Goal: Task Accomplishment & Management: Use online tool/utility

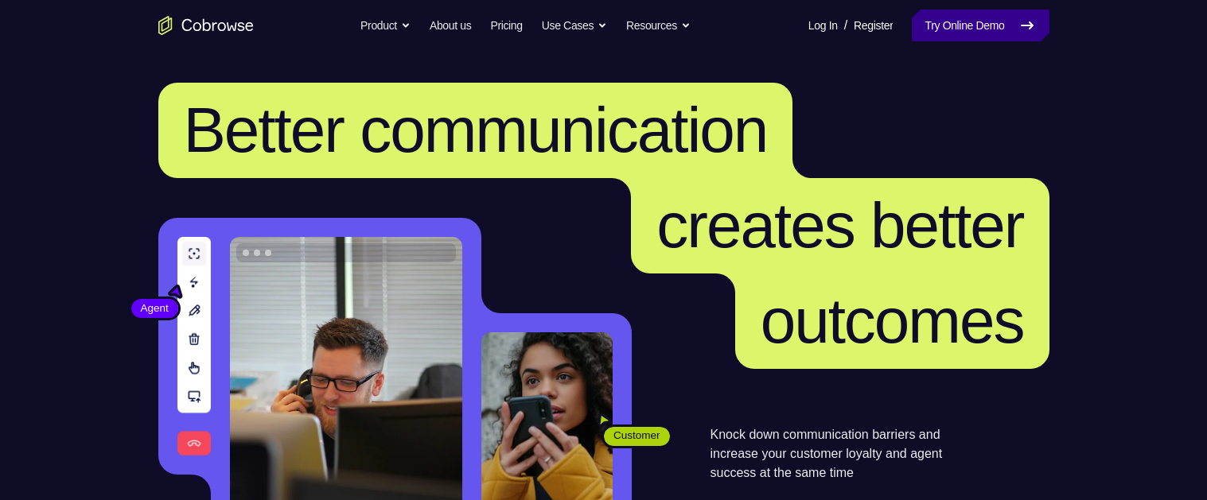
click at [956, 25] on link "Try Online Demo" at bounding box center [979, 26] width 137 height 32
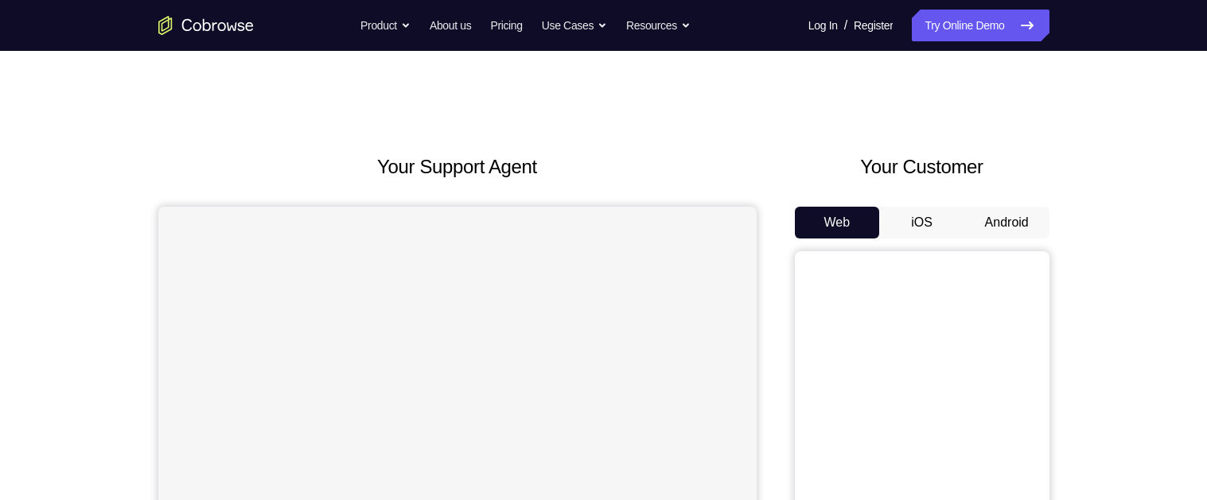
scroll to position [81, 0]
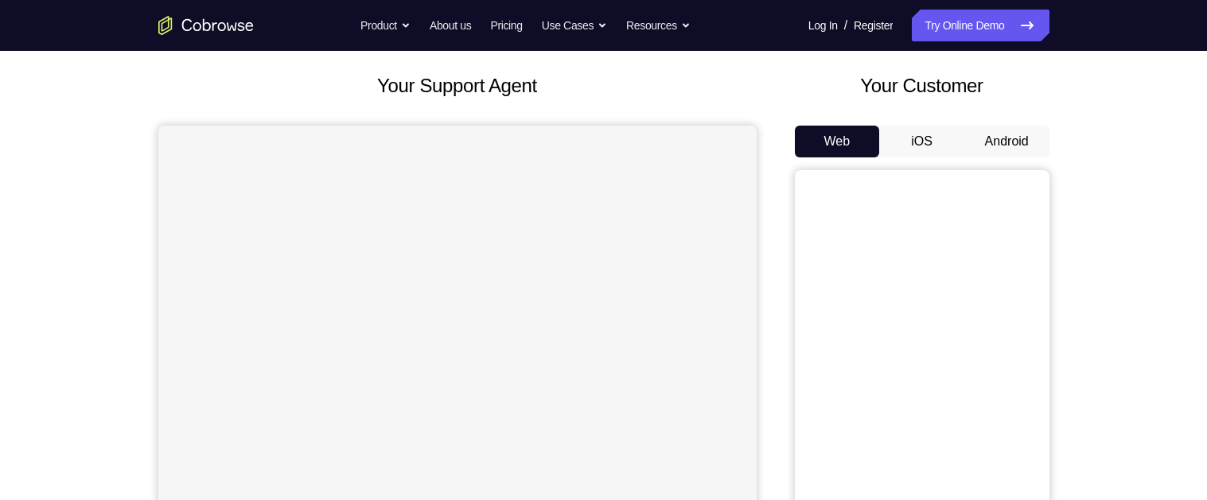
click at [993, 133] on button "Android" at bounding box center [1006, 142] width 85 height 32
